Goal: Check status: Check status

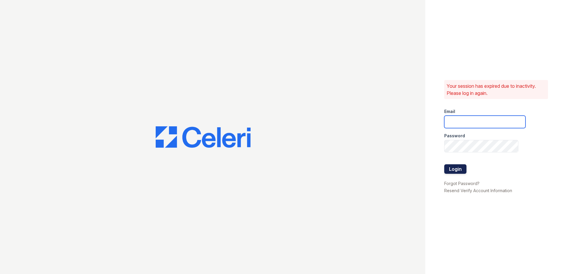
type input "XBecerra@trinity-pm.com"
click at [459, 165] on button "Login" at bounding box center [455, 168] width 22 height 9
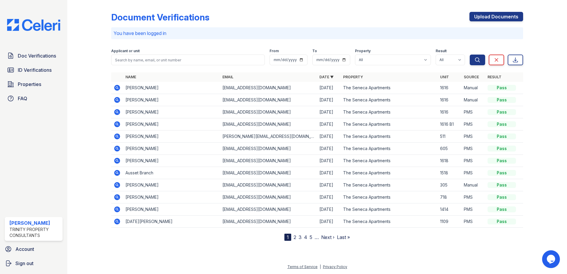
click at [119, 100] on icon at bounding box center [117, 100] width 6 height 6
